Goal: Check status: Check status

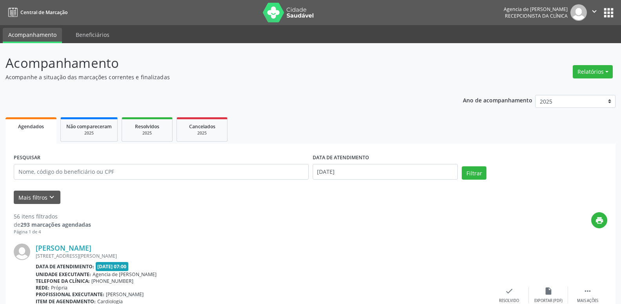
click at [102, 164] on div "PESQUISAR" at bounding box center [161, 168] width 299 height 33
click at [104, 175] on input "text" at bounding box center [161, 172] width 295 height 16
type input "ANGELITA"
click at [401, 165] on input "[DATE]" at bounding box center [386, 172] width 146 height 16
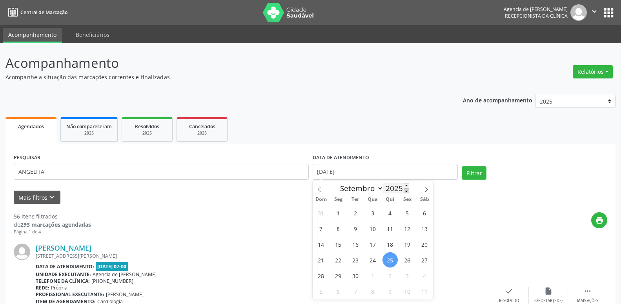
click at [405, 190] on span at bounding box center [406, 190] width 5 height 5
type input "2023"
click at [321, 191] on icon at bounding box center [319, 189] width 5 height 5
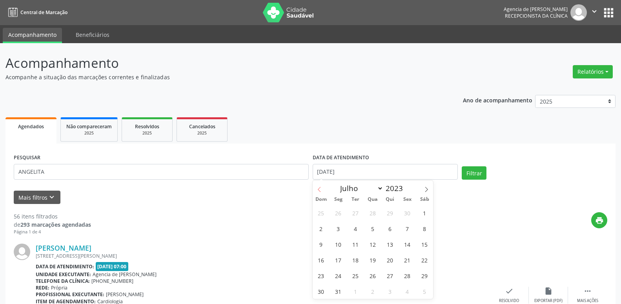
click at [321, 191] on icon at bounding box center [319, 189] width 5 height 5
select select "2"
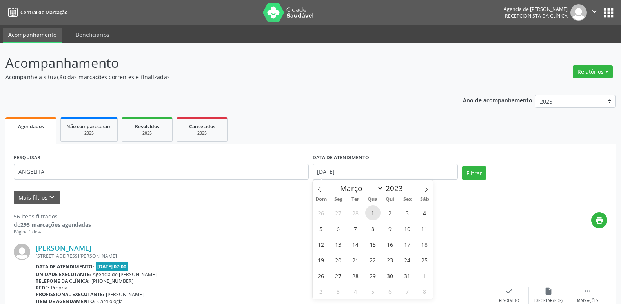
click at [376, 216] on span "1" at bounding box center [372, 212] width 15 height 15
type input "[DATE]"
click at [406, 187] on span at bounding box center [406, 185] width 5 height 5
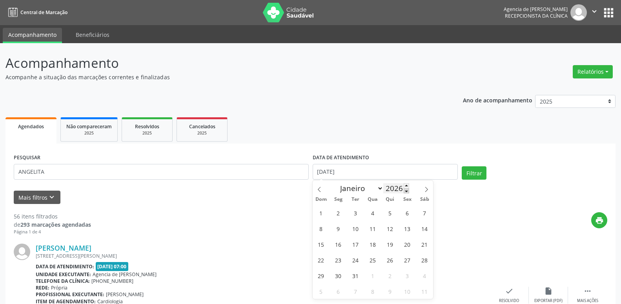
click at [405, 189] on span at bounding box center [406, 190] width 5 height 5
type input "2025"
click at [427, 190] on icon at bounding box center [426, 189] width 5 height 5
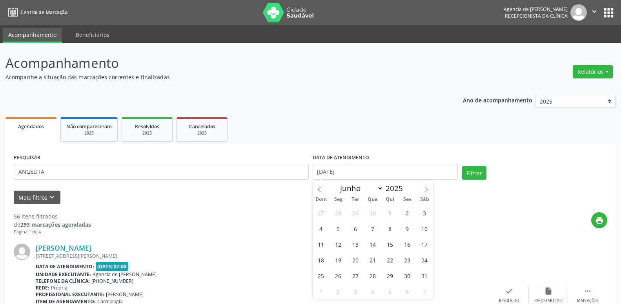
click at [427, 190] on icon at bounding box center [426, 189] width 5 height 5
select select "6"
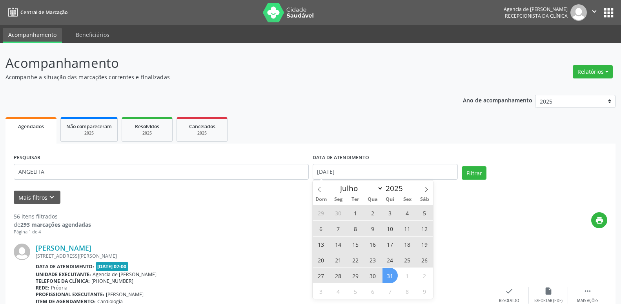
click at [388, 275] on span "31" at bounding box center [390, 275] width 15 height 15
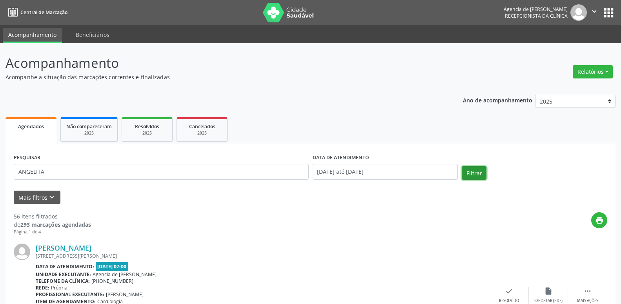
click at [478, 176] on button "Filtrar" at bounding box center [474, 172] width 25 height 13
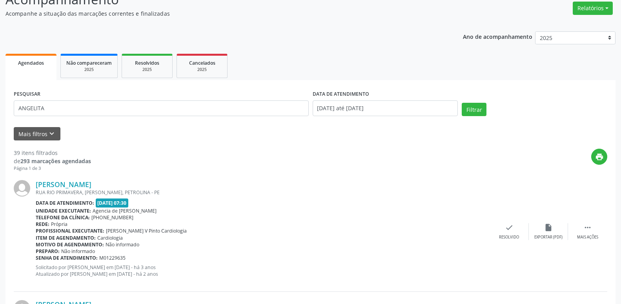
scroll to position [80, 0]
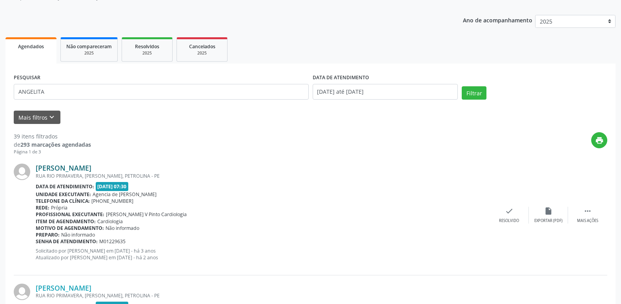
click at [91, 167] on link "[PERSON_NAME]" at bounding box center [64, 168] width 56 height 9
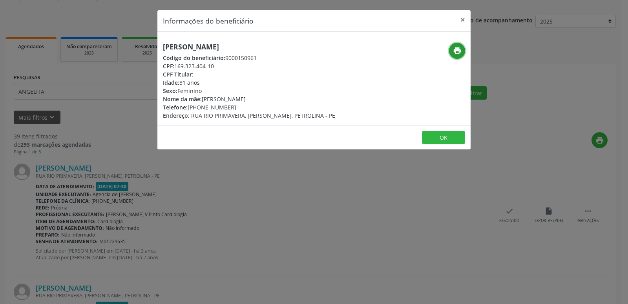
click at [458, 50] on icon "print" at bounding box center [457, 50] width 9 height 9
drag, startPoint x: 164, startPoint y: 46, endPoint x: 291, endPoint y: 47, distance: 126.8
click at [291, 47] on h5 "[PERSON_NAME]" at bounding box center [249, 47] width 172 height 8
copy h5 "[PERSON_NAME]"
click at [462, 20] on button "×" at bounding box center [463, 19] width 16 height 19
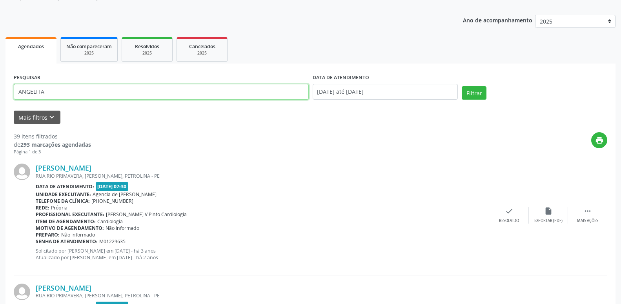
click at [51, 90] on input "ANGELITA" at bounding box center [161, 92] width 295 height 16
type input "22660461449"
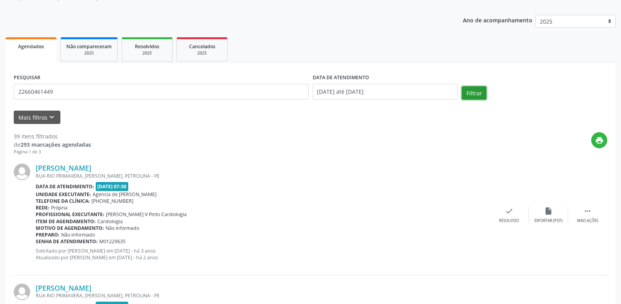
click at [465, 95] on button "Filtrar" at bounding box center [474, 92] width 25 height 13
click at [88, 169] on link "Izaias [PERSON_NAME]" at bounding box center [74, 168] width 76 height 9
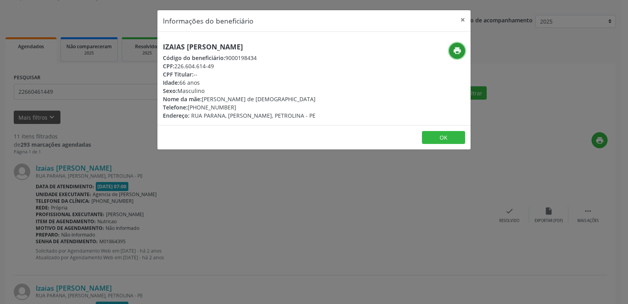
click at [456, 56] on button "print" at bounding box center [457, 51] width 16 height 16
click at [462, 23] on button "×" at bounding box center [463, 19] width 16 height 19
